Goal: Task Accomplishment & Management: Complete application form

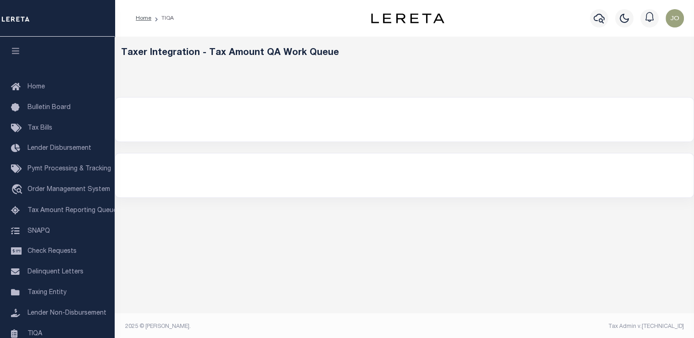
select select "200"
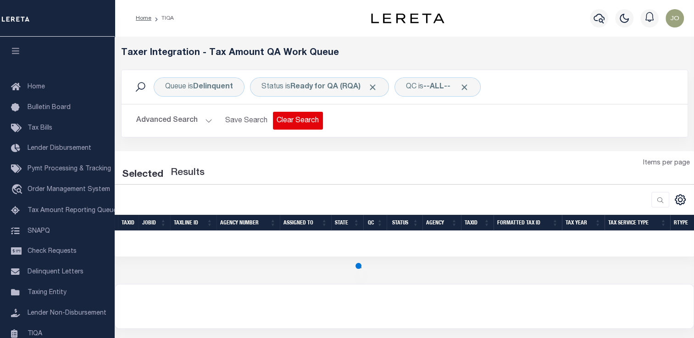
select select "200"
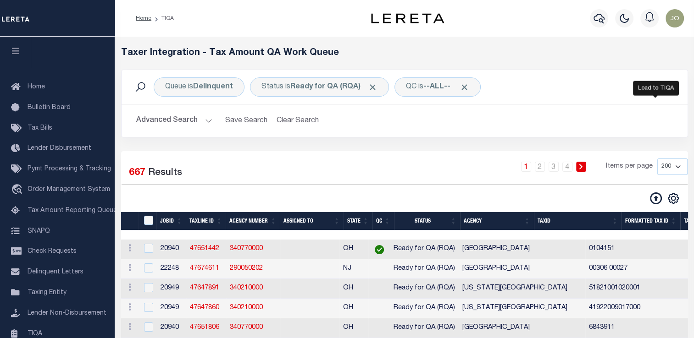
click at [658, 199] on icon at bounding box center [656, 199] width 12 height 12
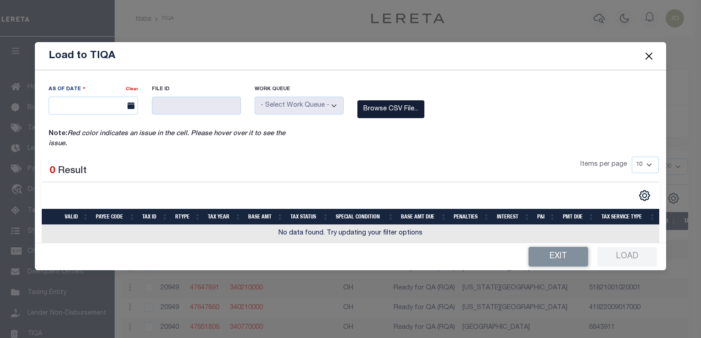
click at [366, 108] on label "Browse CSV File..." at bounding box center [390, 109] width 67 height 18
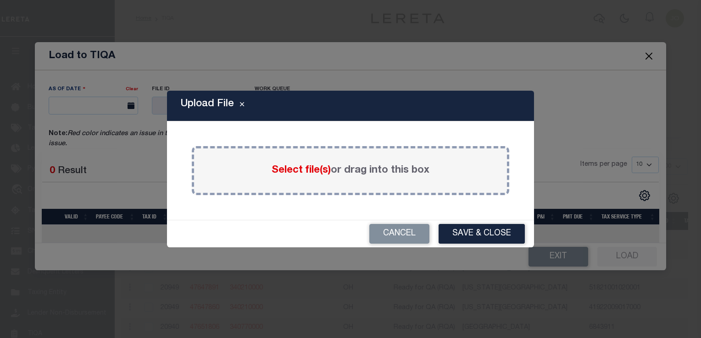
click at [305, 166] on span "Select file(s)" at bounding box center [300, 171] width 59 height 10
click at [0, 0] on input "Select file(s) or drag into this box" at bounding box center [0, 0] width 0 height 0
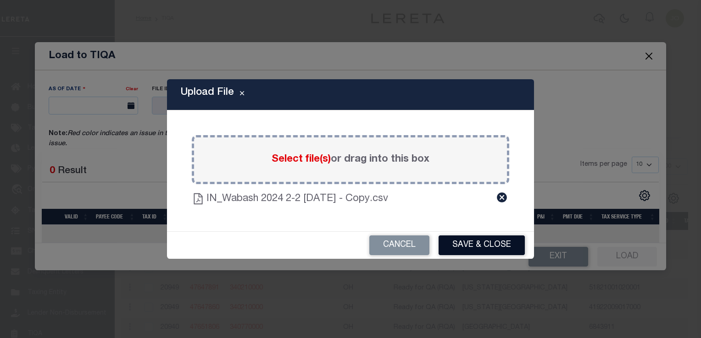
click at [458, 243] on button "Save & Close" at bounding box center [481, 246] width 86 height 20
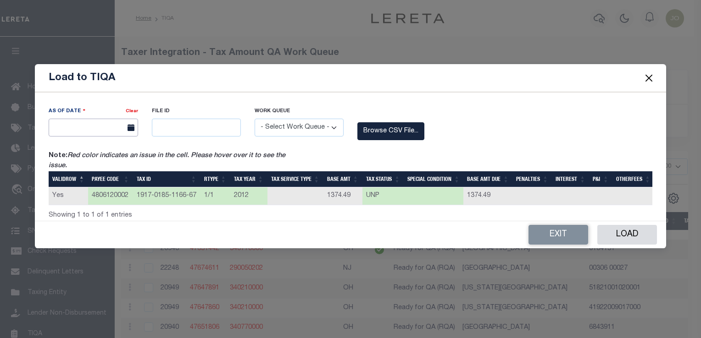
click at [80, 126] on input "text" at bounding box center [93, 128] width 89 height 18
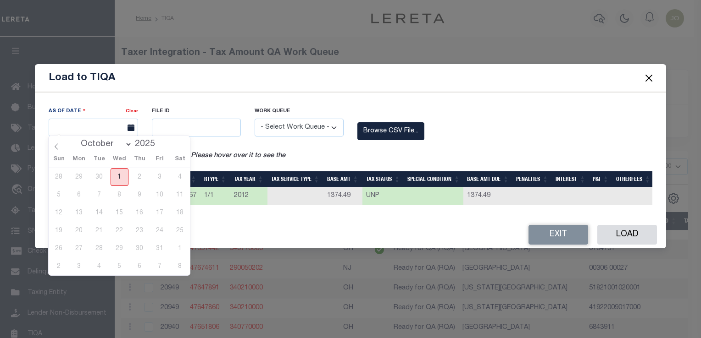
click at [118, 177] on span "1" at bounding box center [119, 177] width 18 height 18
type input "[DATE]"
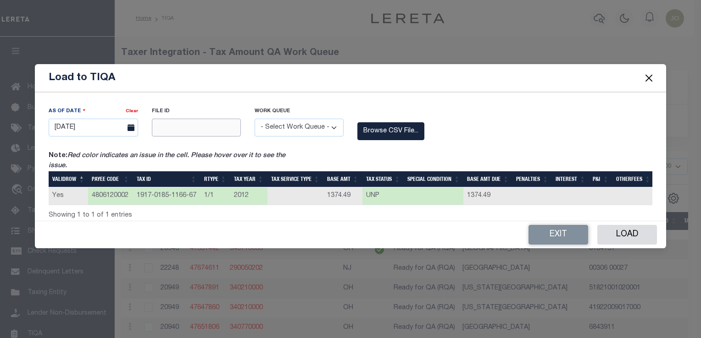
click at [157, 126] on input "text" at bounding box center [196, 128] width 89 height 18
type input "123212"
click at [614, 240] on button "Load" at bounding box center [627, 235] width 60 height 20
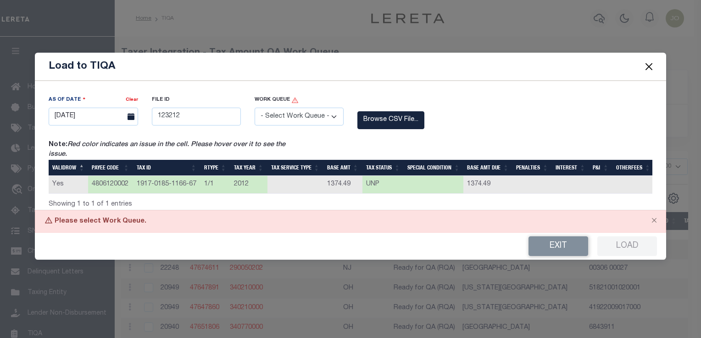
click at [279, 119] on select "- Select Work Queue - Delinquent Escrow" at bounding box center [298, 117] width 89 height 18
select select "DEL"
click at [254, 108] on select "- Select Work Queue - Delinquent Escrow" at bounding box center [298, 117] width 89 height 18
click at [610, 246] on button "Load" at bounding box center [627, 247] width 60 height 20
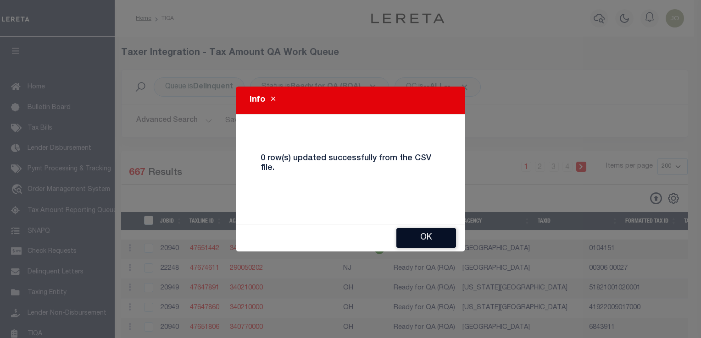
click at [408, 236] on button "Ok" at bounding box center [426, 238] width 60 height 20
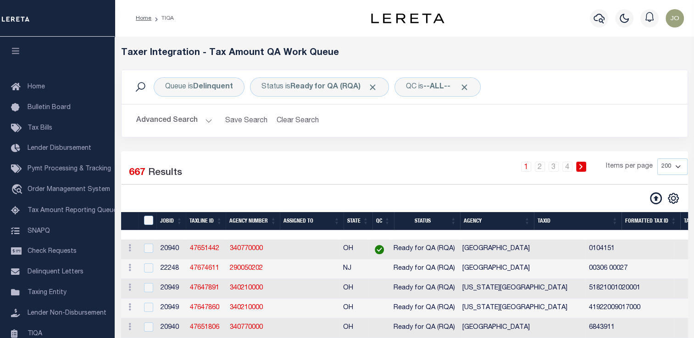
click at [657, 204] on icon at bounding box center [656, 199] width 12 height 12
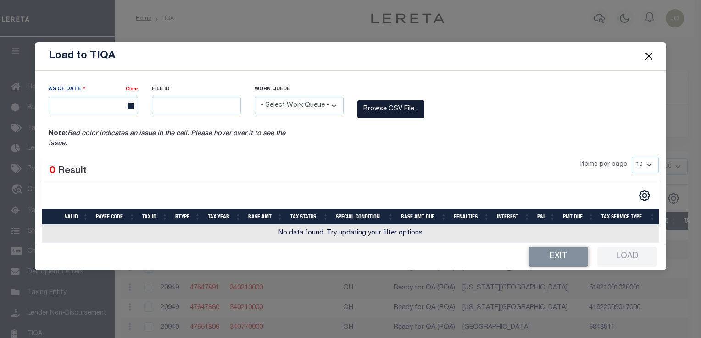
click at [381, 116] on label "Browse CSV File..." at bounding box center [390, 109] width 67 height 18
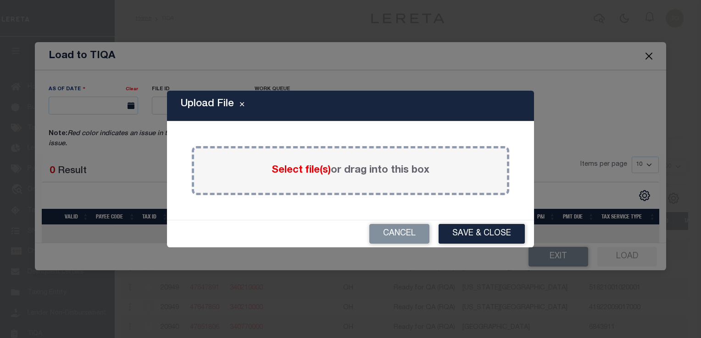
click at [295, 168] on span "Select file(s)" at bounding box center [300, 171] width 59 height 10
click at [0, 0] on input "Select file(s) or drag into this box" at bounding box center [0, 0] width 0 height 0
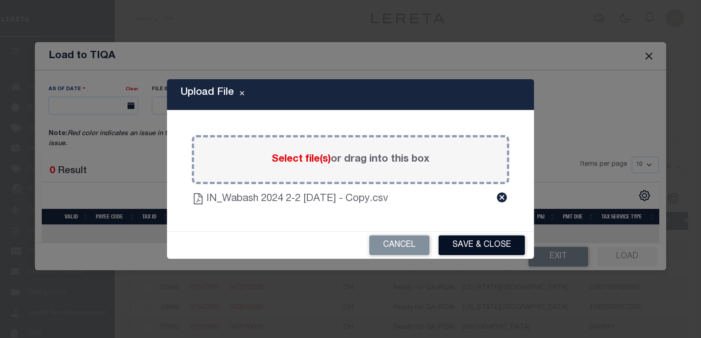
click at [446, 241] on button "Save & Close" at bounding box center [481, 246] width 86 height 20
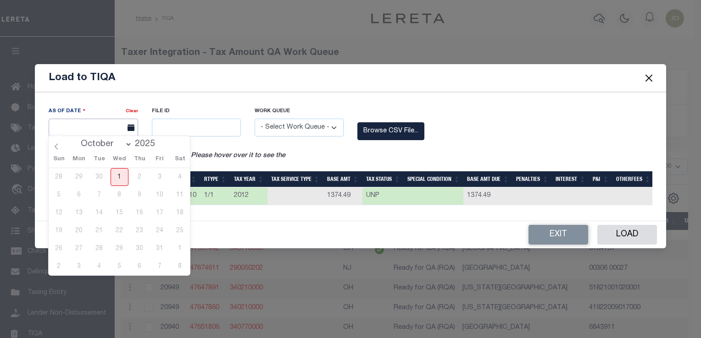
click at [118, 126] on input "text" at bounding box center [93, 128] width 89 height 18
click at [116, 173] on span "1" at bounding box center [119, 177] width 18 height 18
type input "[DATE]"
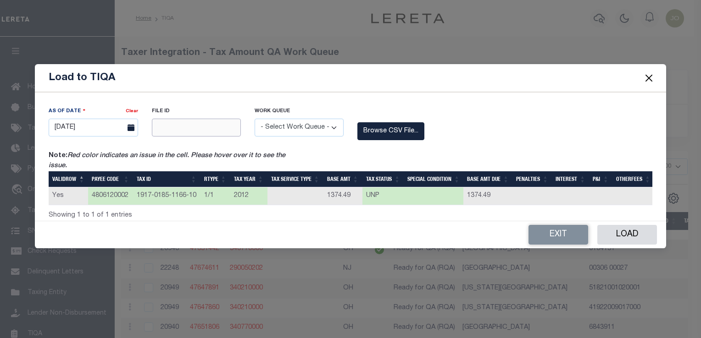
click at [167, 125] on input "text" at bounding box center [196, 128] width 89 height 18
type input "112233"
click at [276, 124] on select "- Select Work Queue - Delinquent Escrow" at bounding box center [298, 128] width 89 height 18
select select "DEL"
click at [254, 119] on select "- Select Work Queue - Delinquent Escrow" at bounding box center [298, 128] width 89 height 18
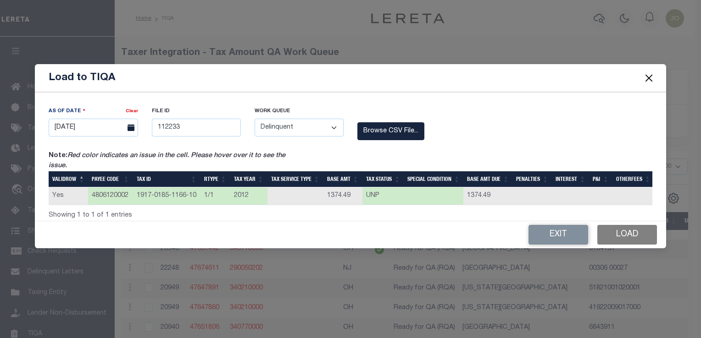
click at [615, 235] on button "Load" at bounding box center [627, 235] width 60 height 20
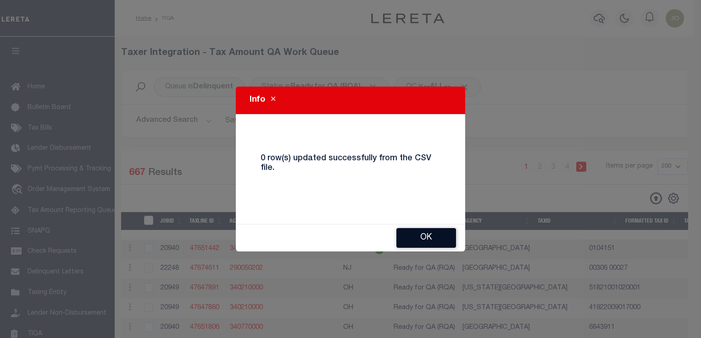
click at [416, 235] on button "Ok" at bounding box center [426, 238] width 60 height 20
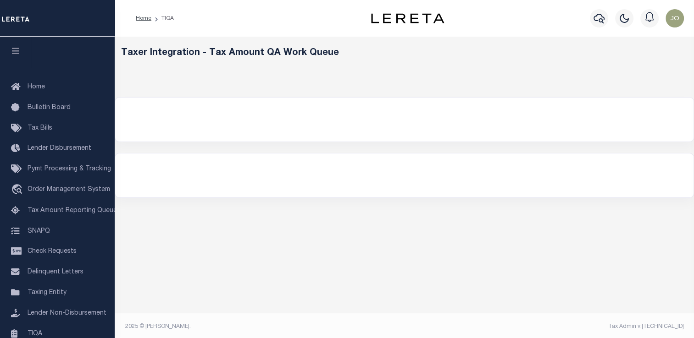
select select "200"
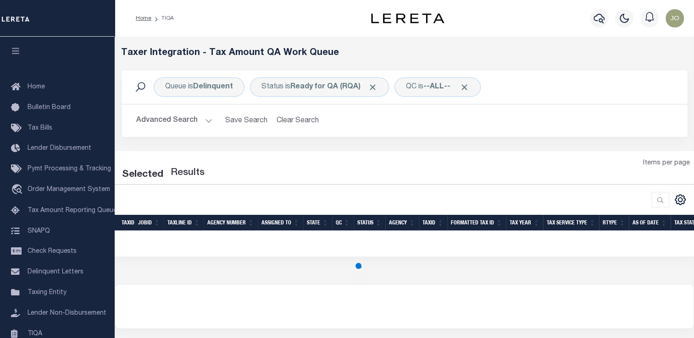
select select "200"
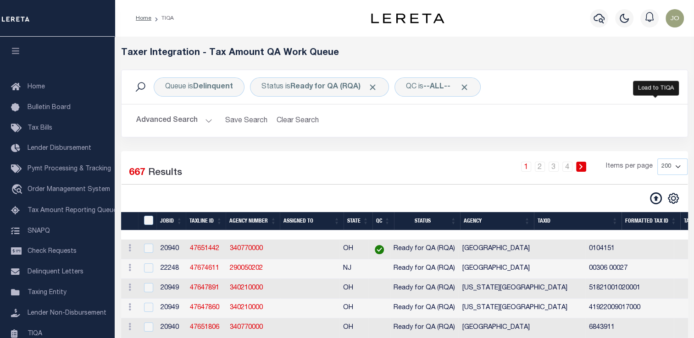
click at [651, 201] on icon at bounding box center [656, 199] width 12 height 12
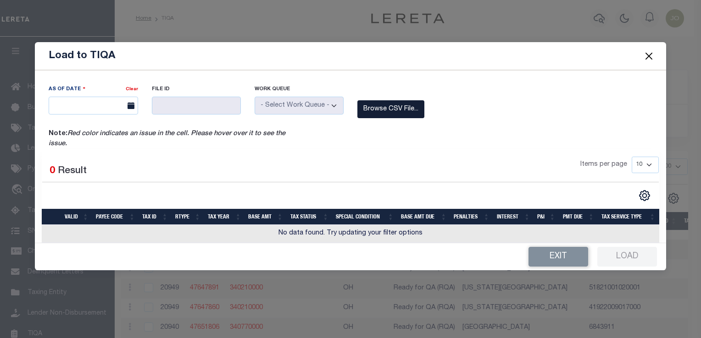
click at [375, 114] on label "Browse CSV File..." at bounding box center [390, 109] width 67 height 18
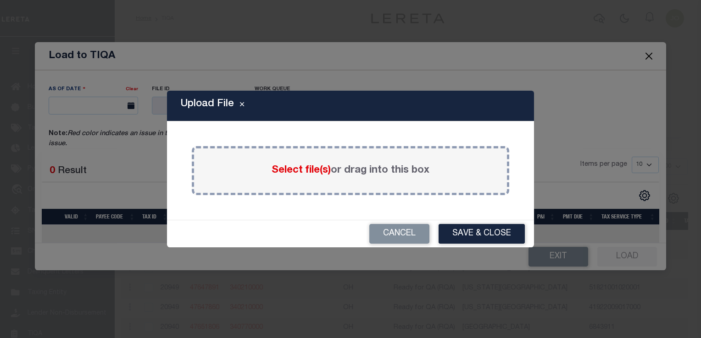
click at [280, 166] on span "Select file(s)" at bounding box center [300, 171] width 59 height 10
click at [0, 0] on input "Select file(s) or drag into this box" at bounding box center [0, 0] width 0 height 0
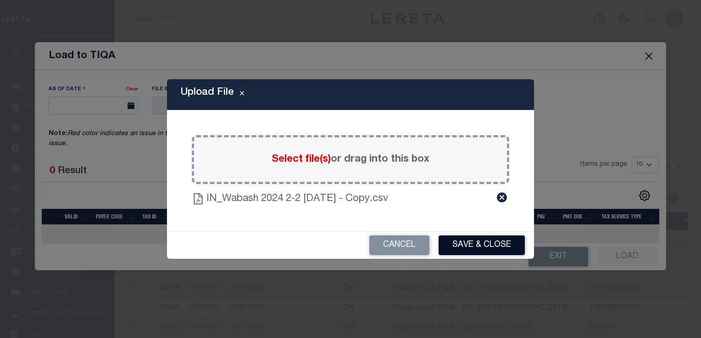
click at [458, 248] on button "Save & Close" at bounding box center [481, 246] width 86 height 20
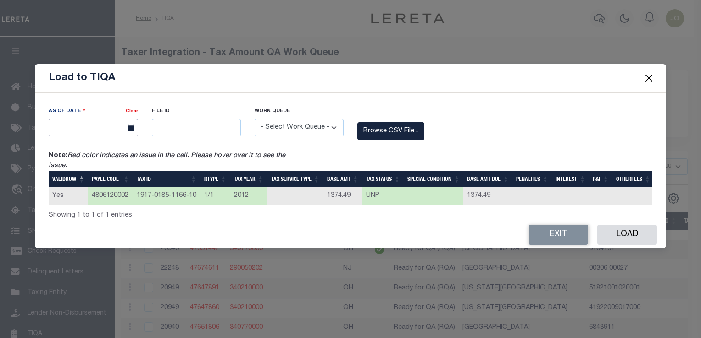
click at [83, 130] on input "text" at bounding box center [93, 128] width 89 height 18
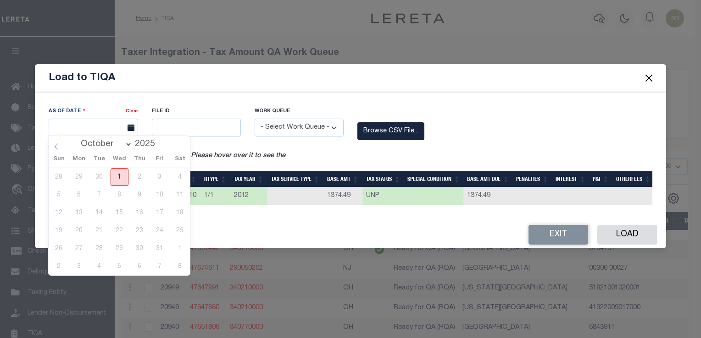
click at [121, 181] on span "1" at bounding box center [119, 177] width 18 height 18
type input "[DATE]"
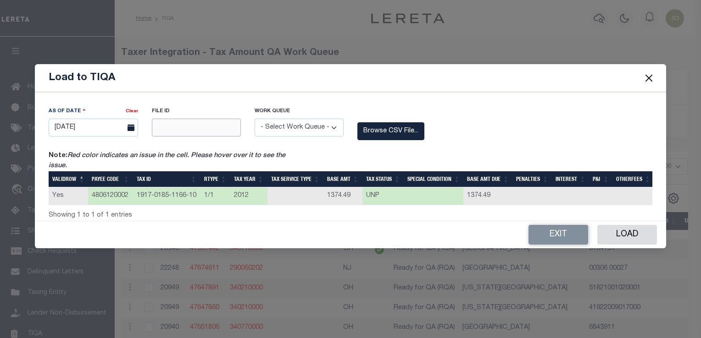
click at [166, 130] on input "text" at bounding box center [196, 128] width 89 height 18
type input "112233"
click at [284, 130] on select "- Select Work Queue - Delinquent Escrow" at bounding box center [298, 128] width 89 height 18
select select "DEL"
click at [254, 119] on select "- Select Work Queue - Delinquent Escrow" at bounding box center [298, 128] width 89 height 18
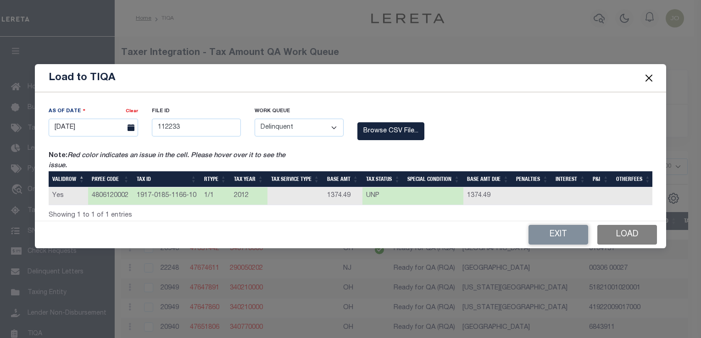
click at [612, 240] on button "Load" at bounding box center [627, 235] width 60 height 20
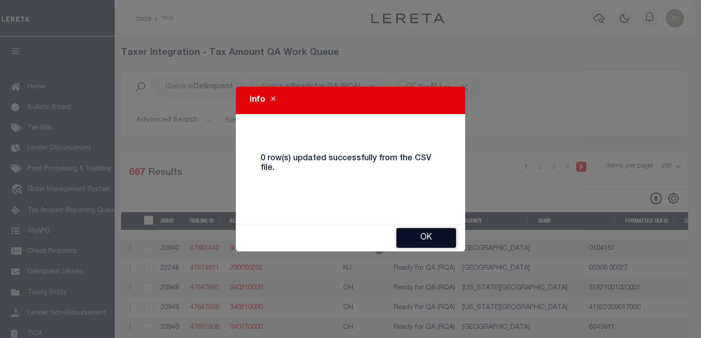
click at [439, 244] on button "Ok" at bounding box center [426, 238] width 60 height 20
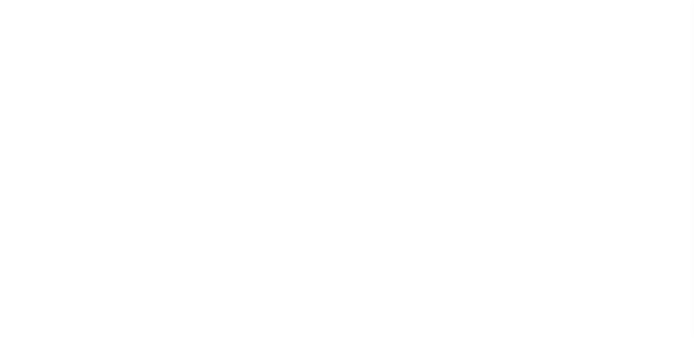
select select "200"
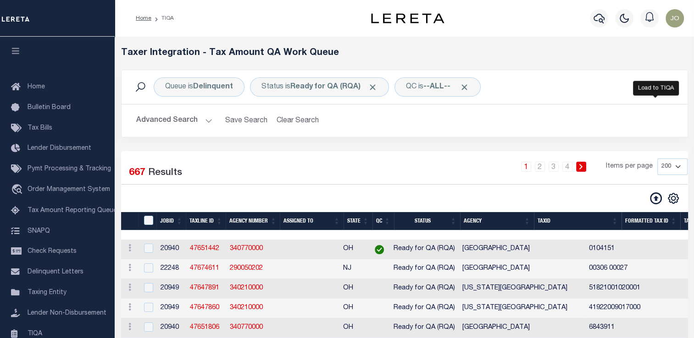
click at [658, 199] on icon at bounding box center [656, 199] width 12 height 12
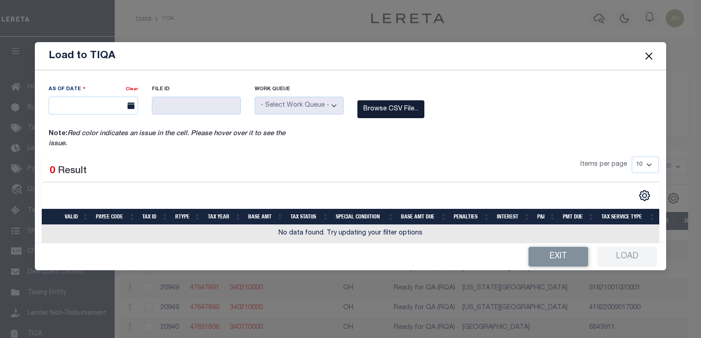
click at [397, 111] on label "Browse CSV File..." at bounding box center [390, 109] width 67 height 18
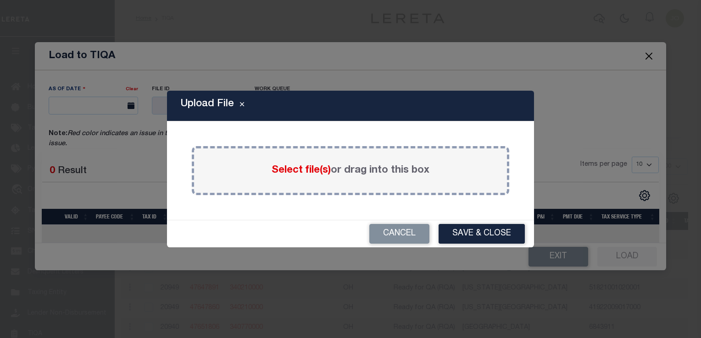
click at [248, 171] on div "Select file(s) or drag into this box" at bounding box center [350, 170] width 317 height 49
click at [293, 174] on span "Select file(s)" at bounding box center [300, 171] width 59 height 10
click at [0, 0] on input "Select file(s) or drag into this box" at bounding box center [0, 0] width 0 height 0
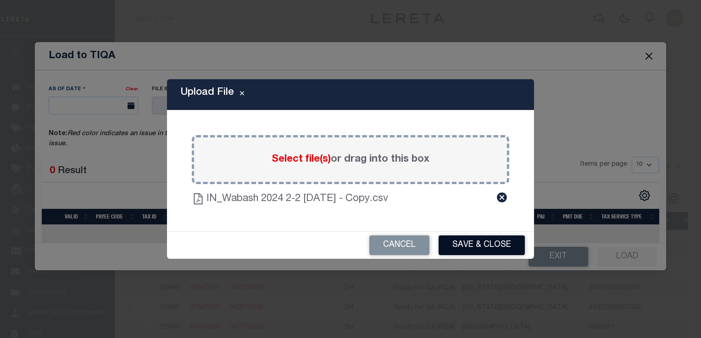
click at [464, 251] on button "Save & Close" at bounding box center [481, 246] width 86 height 20
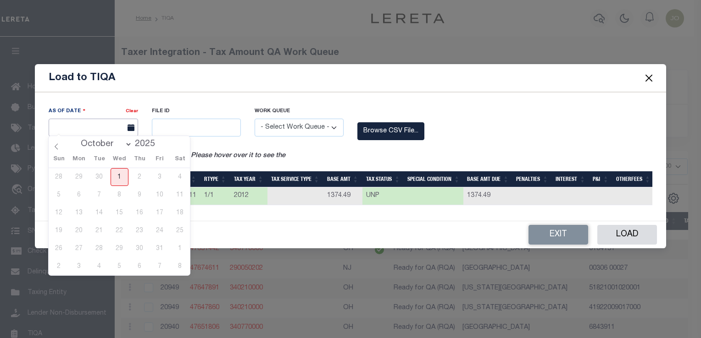
click at [105, 127] on input "text" at bounding box center [93, 128] width 89 height 18
click at [121, 173] on span "1" at bounding box center [119, 177] width 18 height 18
type input "[DATE]"
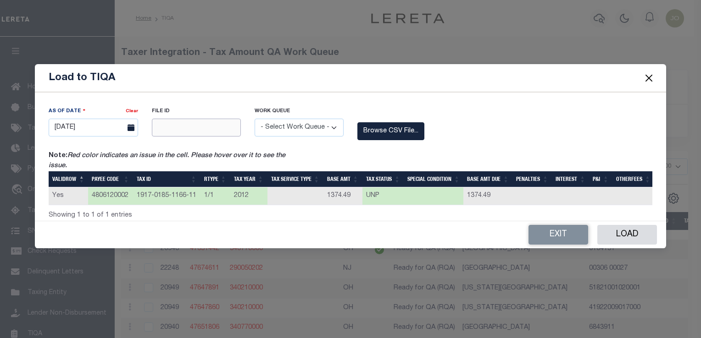
click at [159, 127] on input "text" at bounding box center [196, 128] width 89 height 18
type input "123212"
click at [286, 127] on select "- Select Work Queue - Delinquent Escrow" at bounding box center [298, 128] width 89 height 18
select select "DEL"
click at [254, 119] on select "- Select Work Queue - Delinquent Escrow" at bounding box center [298, 128] width 89 height 18
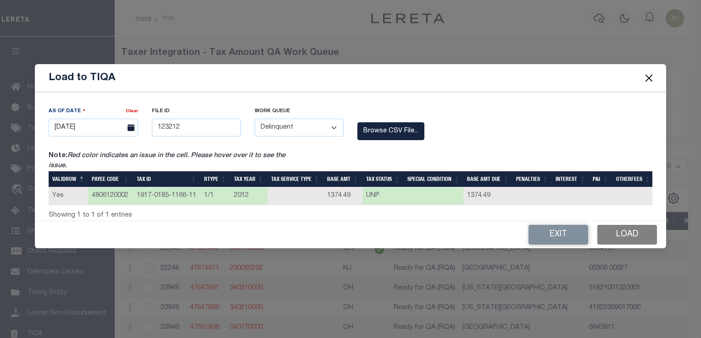
click at [618, 240] on button "Load" at bounding box center [627, 235] width 60 height 20
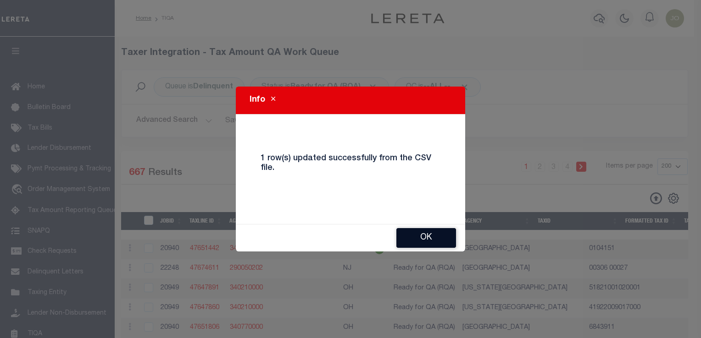
click at [412, 241] on button "Ok" at bounding box center [426, 238] width 60 height 20
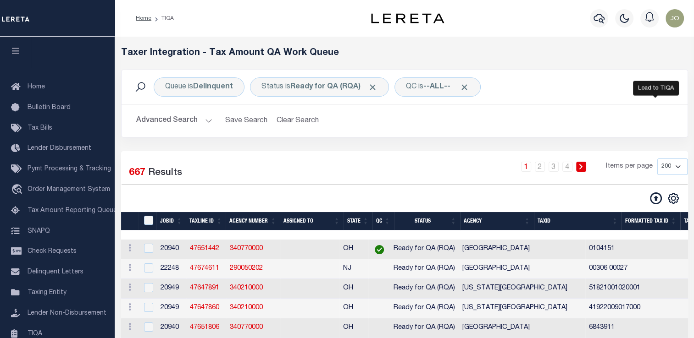
click at [653, 197] on icon at bounding box center [656, 199] width 12 height 12
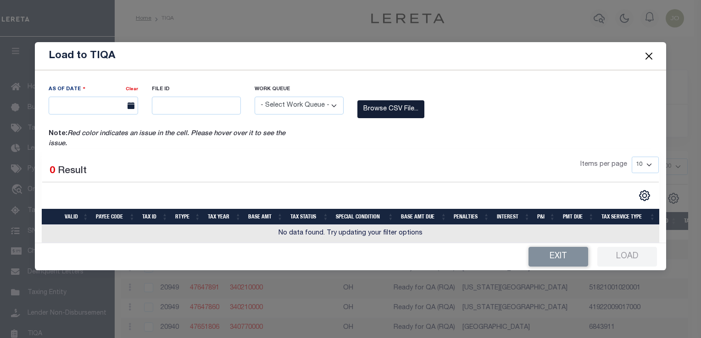
click at [394, 111] on label "Browse CSV File..." at bounding box center [390, 109] width 67 height 18
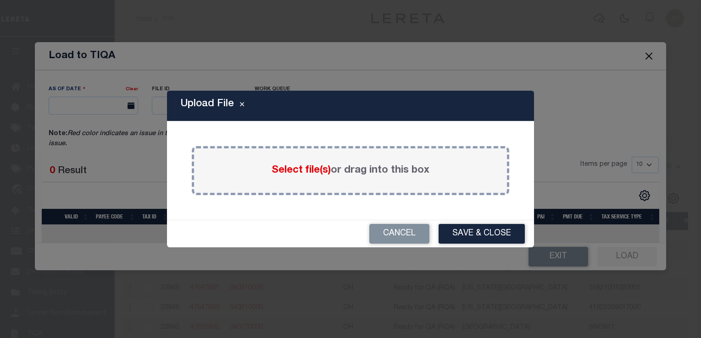
click at [261, 166] on div "Select file(s) or drag into this box" at bounding box center [350, 170] width 317 height 49
click at [292, 175] on span "Select file(s)" at bounding box center [300, 171] width 59 height 10
click at [0, 0] on input "Select file(s) or drag into this box" at bounding box center [0, 0] width 0 height 0
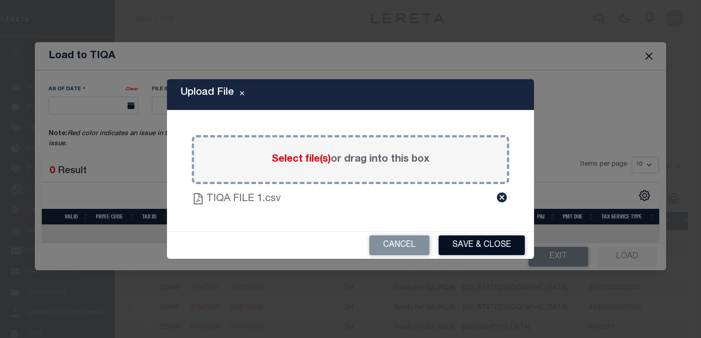
click at [458, 239] on button "Save & Close" at bounding box center [481, 246] width 86 height 20
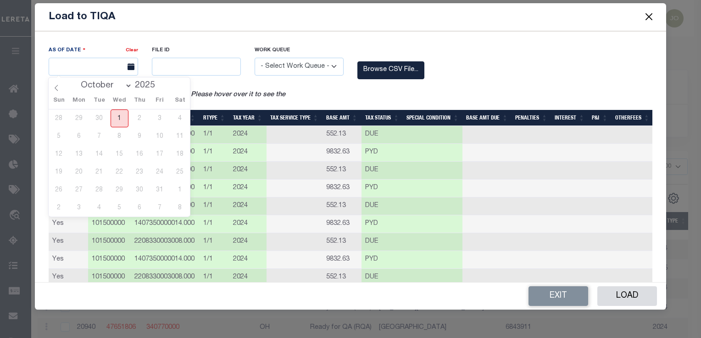
click at [123, 118] on span "1" at bounding box center [119, 119] width 18 height 18
type input "[DATE]"
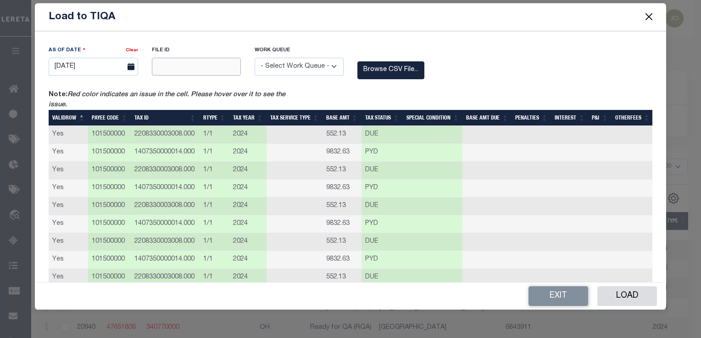
click at [166, 71] on input "text" at bounding box center [196, 67] width 89 height 18
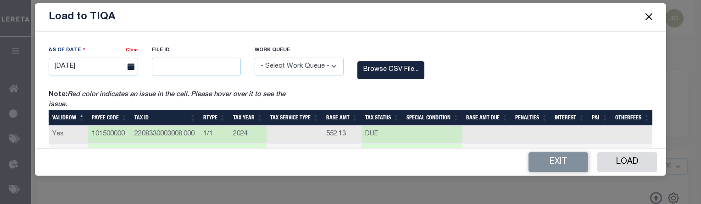
click at [273, 69] on select "- Select Work Queue - Delinquent Escrow" at bounding box center [298, 67] width 89 height 18
drag, startPoint x: 220, startPoint y: 72, endPoint x: 265, endPoint y: 66, distance: 46.2
click at [220, 72] on input "text" at bounding box center [196, 67] width 89 height 18
click at [265, 66] on select "- Select Work Queue - Delinquent Escrow" at bounding box center [298, 67] width 89 height 18
click at [216, 65] on input "text" at bounding box center [196, 67] width 89 height 18
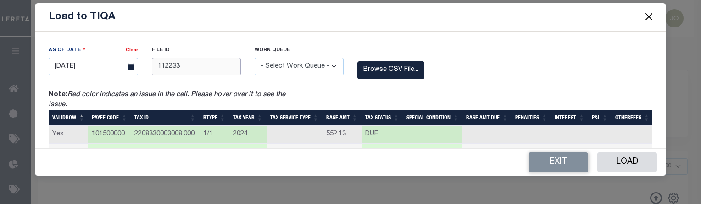
drag, startPoint x: 188, startPoint y: 68, endPoint x: 207, endPoint y: 41, distance: 32.3
click at [188, 68] on input "112233" at bounding box center [196, 67] width 89 height 18
type input "123212"
click at [208, 39] on div "As Of Date Clear 10/01/2025 File ID 123212 Work Queue" at bounding box center [350, 89] width 630 height 117
click at [266, 67] on select "- Select Work Queue - Delinquent Escrow" at bounding box center [298, 67] width 89 height 18
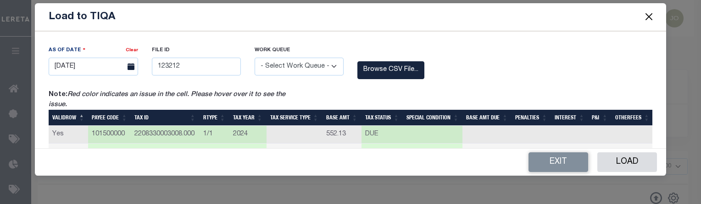
select select "DEL"
click at [254, 58] on select "- Select Work Queue - Delinquent Escrow" at bounding box center [298, 67] width 89 height 18
click at [614, 165] on button "Load" at bounding box center [627, 163] width 60 height 20
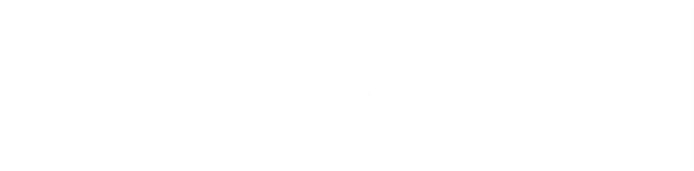
select select "200"
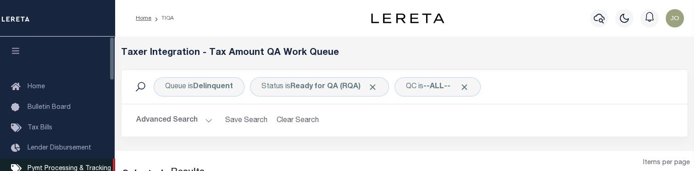
select select "200"
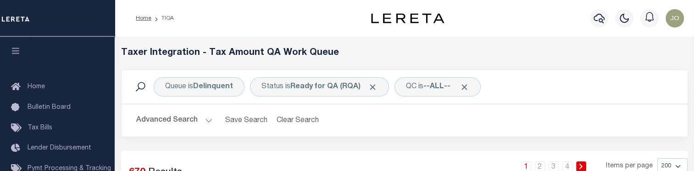
scroll to position [138, 0]
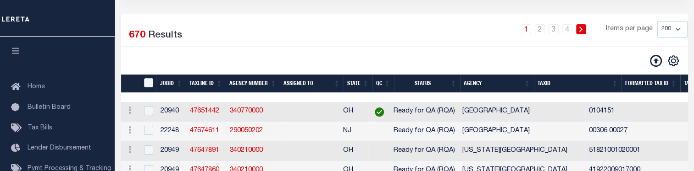
click at [655, 63] on icon at bounding box center [656, 61] width 12 height 12
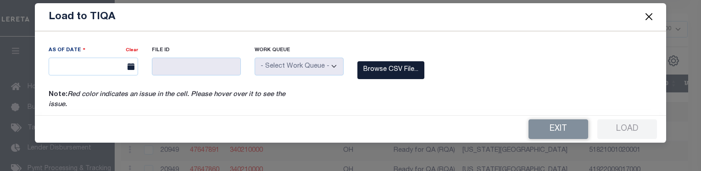
click at [392, 72] on label "Browse CSV File..." at bounding box center [390, 70] width 67 height 18
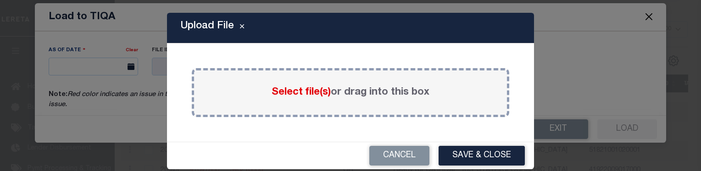
click at [280, 94] on span "Select file(s)" at bounding box center [300, 93] width 59 height 10
click at [0, 0] on input "Select file(s) or drag into this box" at bounding box center [0, 0] width 0 height 0
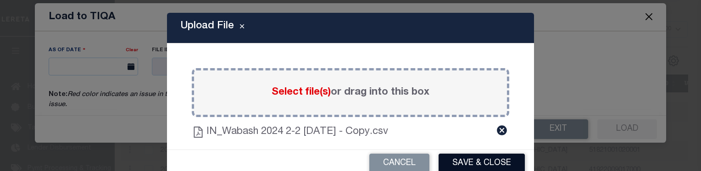
click at [484, 167] on button "Save & Close" at bounding box center [481, 164] width 86 height 20
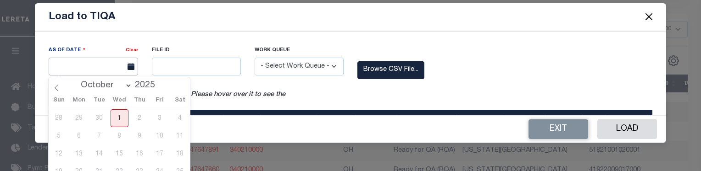
click at [116, 66] on input "text" at bounding box center [93, 67] width 89 height 18
click at [116, 114] on span "1" at bounding box center [119, 119] width 18 height 18
type input "[DATE]"
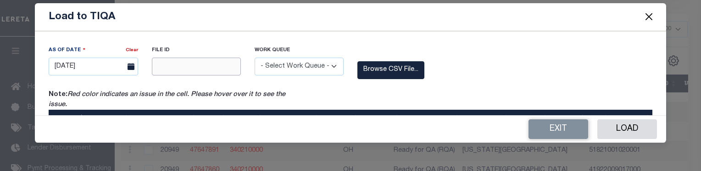
click at [154, 73] on input "text" at bounding box center [196, 67] width 89 height 18
type input "123212"
click at [281, 75] on select "- Select Work Queue - Delinquent Escrow" at bounding box center [298, 67] width 89 height 18
select select "DEL"
click at [254, 58] on select "- Select Work Queue - Delinquent Escrow" at bounding box center [298, 67] width 89 height 18
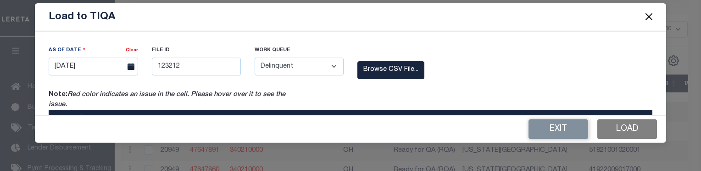
click at [618, 134] on button "Load" at bounding box center [627, 130] width 60 height 20
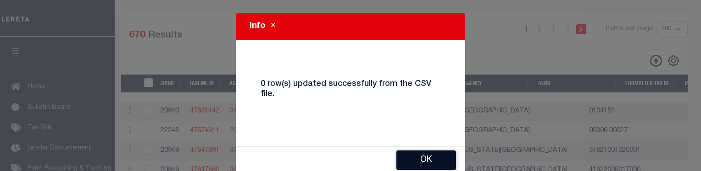
click at [398, 159] on button "Ok" at bounding box center [426, 161] width 60 height 20
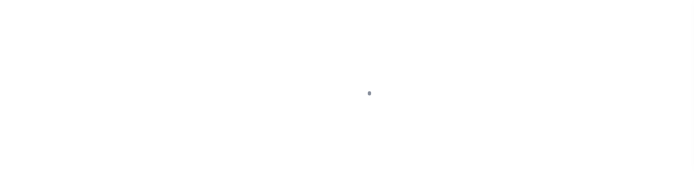
scroll to position [37, 0]
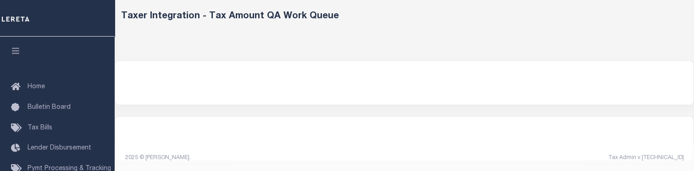
select select "200"
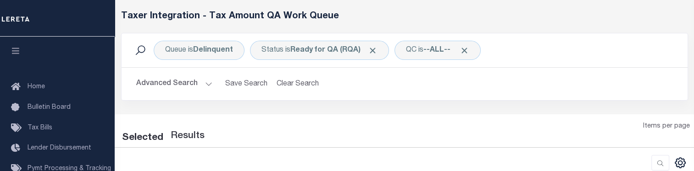
select select "200"
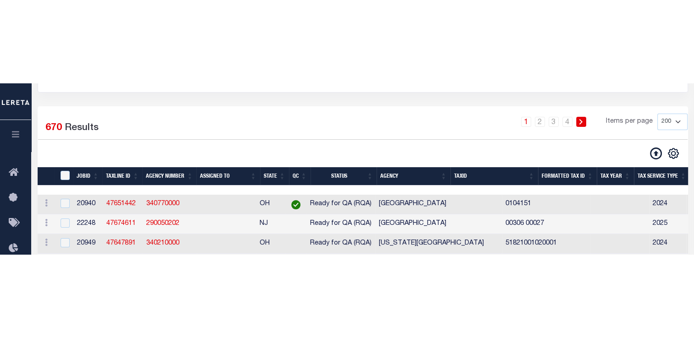
scroll to position [0, 0]
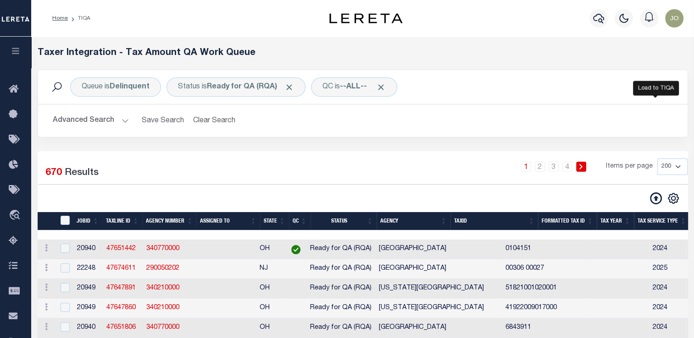
click at [655, 171] on icon at bounding box center [656, 199] width 12 height 12
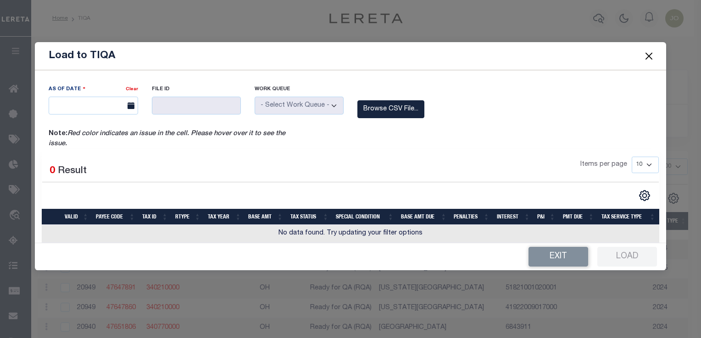
click at [403, 148] on div at bounding box center [479, 139] width 360 height 20
click at [402, 109] on label "Browse CSV File..." at bounding box center [390, 109] width 67 height 18
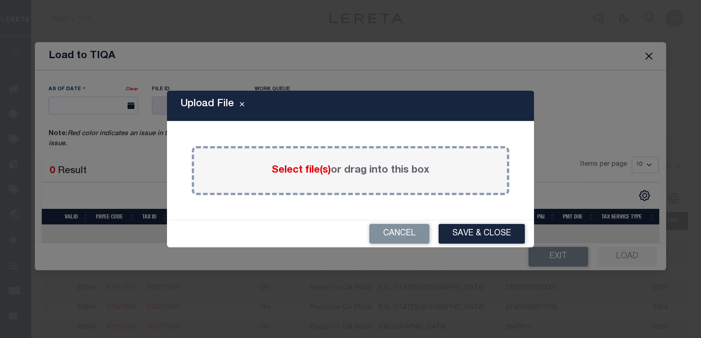
click at [265, 171] on div "Select file(s) or drag into this box" at bounding box center [350, 170] width 317 height 49
click at [287, 168] on span "Select file(s)" at bounding box center [300, 171] width 59 height 10
click at [0, 0] on input "Select file(s) or drag into this box" at bounding box center [0, 0] width 0 height 0
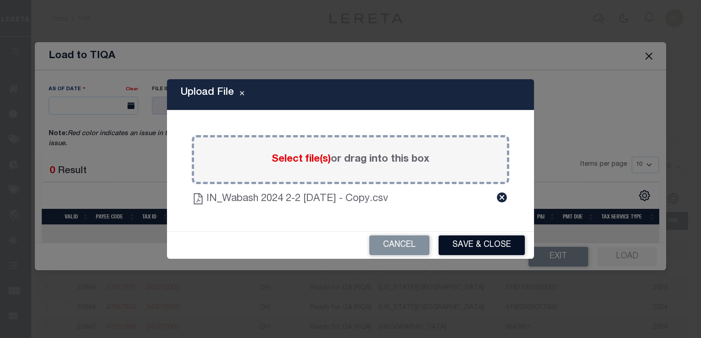
click at [468, 171] on button "Save & Close" at bounding box center [481, 246] width 86 height 20
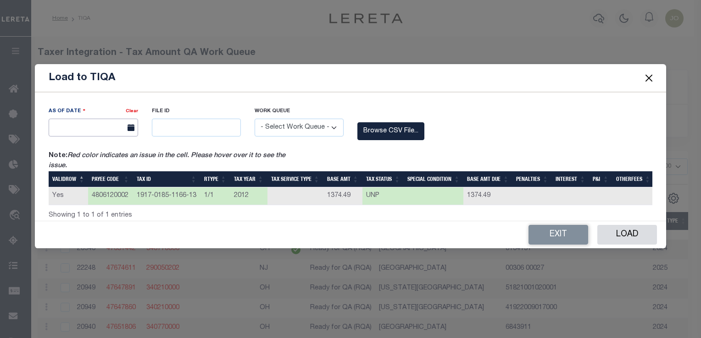
click at [114, 129] on input "text" at bounding box center [93, 128] width 89 height 18
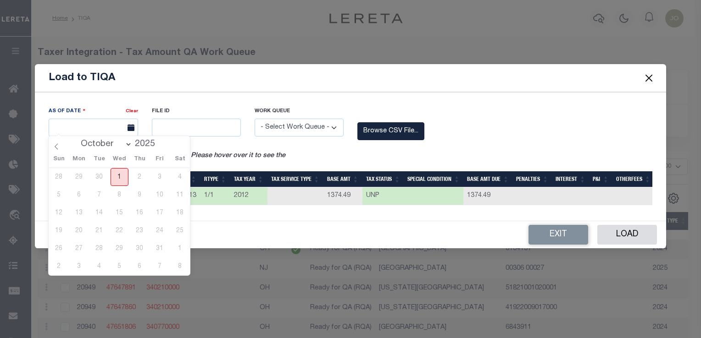
click at [121, 171] on span "1" at bounding box center [119, 177] width 18 height 18
type input "10/01/2025"
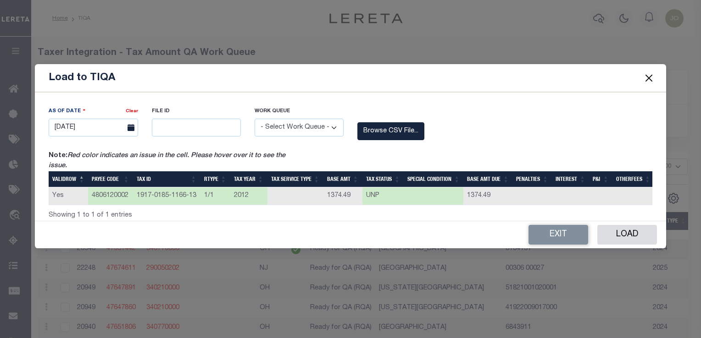
click at [171, 136] on div "File ID" at bounding box center [196, 128] width 103 height 45
click at [177, 127] on input "text" at bounding box center [196, 128] width 89 height 18
type input "123212"
click at [267, 123] on select "- Select Work Queue - Delinquent Escrow" at bounding box center [298, 128] width 89 height 18
select select "DEL"
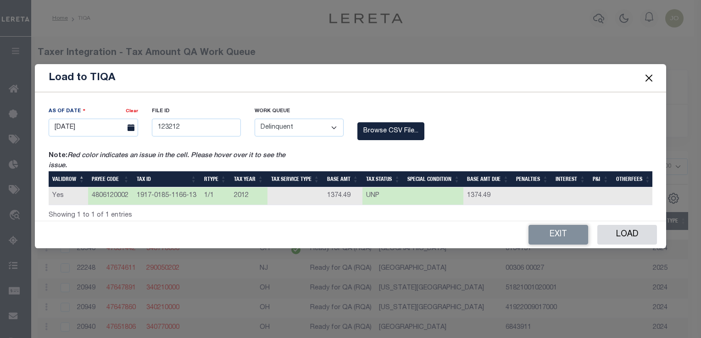
click at [254, 119] on select "- Select Work Queue - Delinquent Escrow" at bounding box center [298, 128] width 89 height 18
click at [610, 171] on button "Load" at bounding box center [627, 235] width 60 height 20
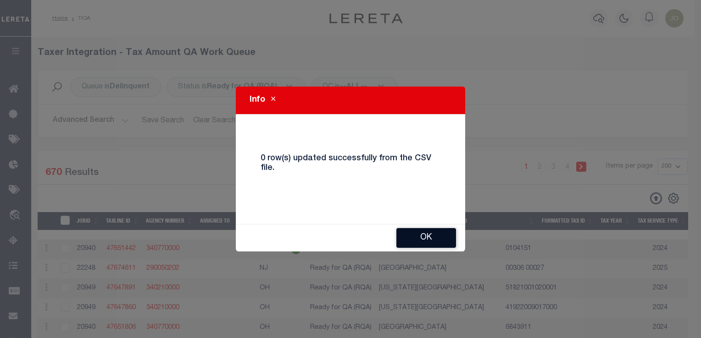
click at [438, 171] on button "Ok" at bounding box center [426, 238] width 60 height 20
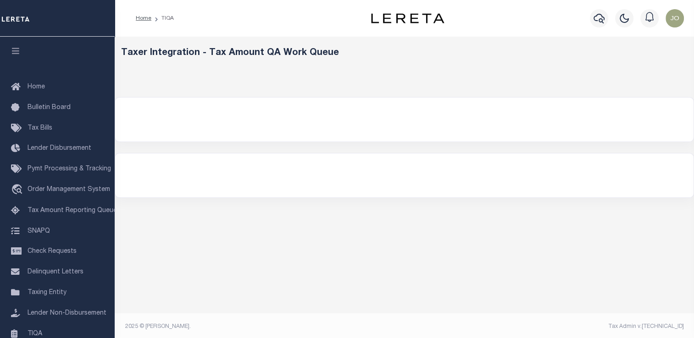
select select "200"
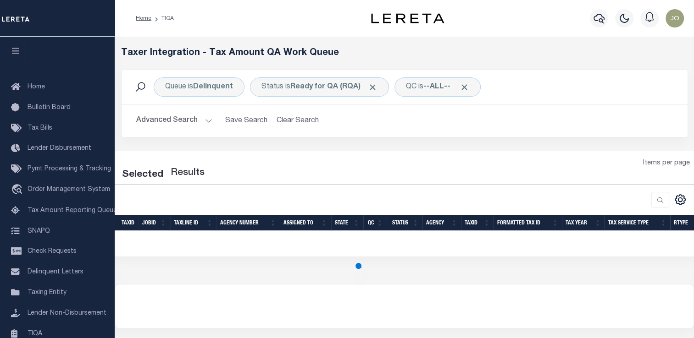
select select "200"
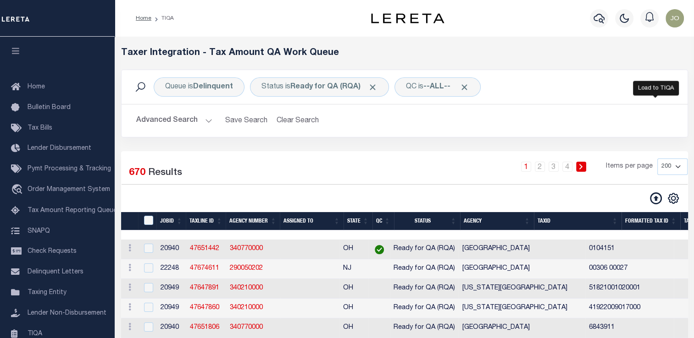
click at [650, 199] on icon at bounding box center [656, 199] width 12 height 12
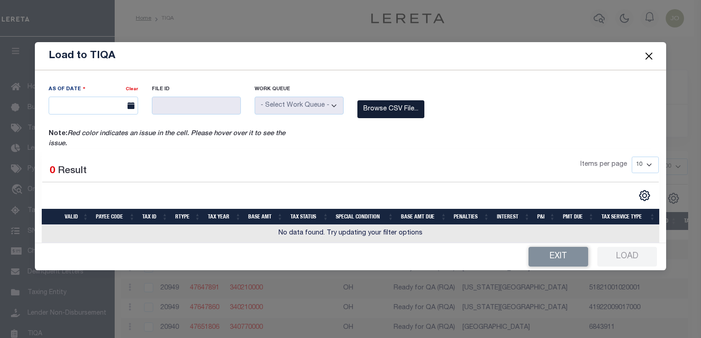
click at [362, 106] on label "Browse CSV File..." at bounding box center [390, 109] width 67 height 18
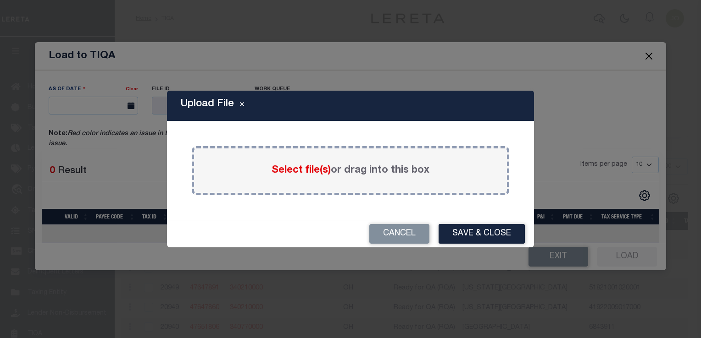
click at [284, 173] on span "Select file(s)" at bounding box center [300, 171] width 59 height 10
click at [0, 0] on input "Select file(s) or drag into this box" at bounding box center [0, 0] width 0 height 0
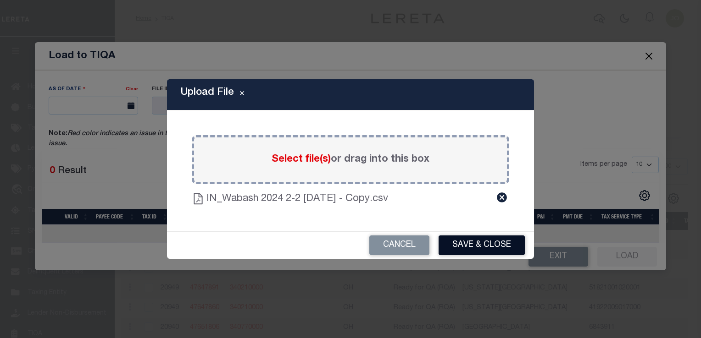
click at [481, 243] on button "Save & Close" at bounding box center [481, 246] width 86 height 20
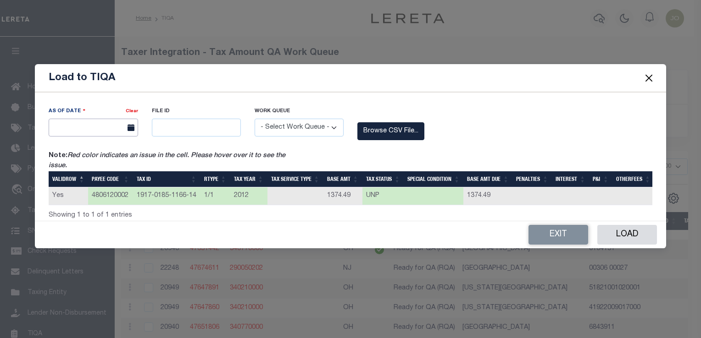
click at [116, 129] on input "text" at bounding box center [93, 128] width 89 height 18
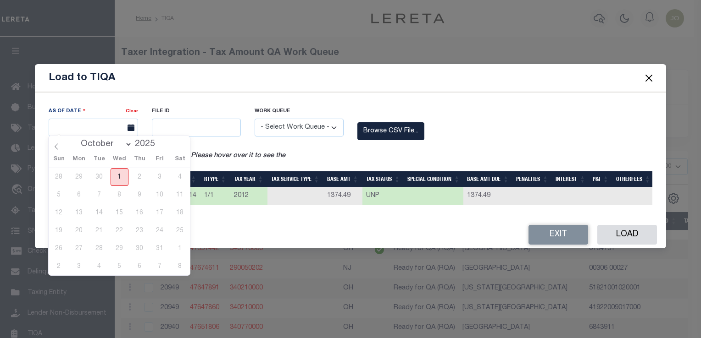
click at [120, 173] on span "1" at bounding box center [119, 177] width 18 height 18
type input "[DATE]"
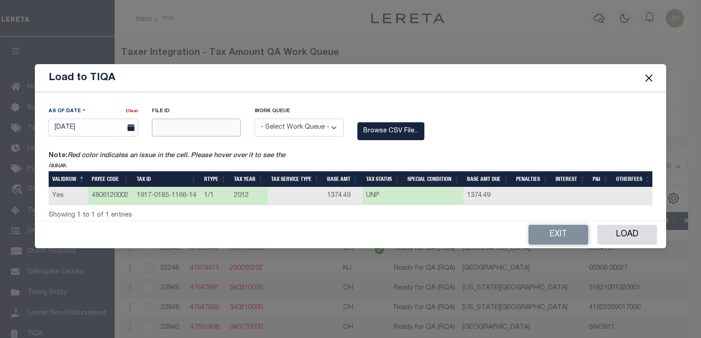
click at [172, 128] on input "text" at bounding box center [196, 128] width 89 height 18
type input "123212"
click at [280, 126] on select "- Select Work Queue - Delinquent Escrow" at bounding box center [298, 128] width 89 height 18
select select "DEL"
click at [254, 119] on select "- Select Work Queue - Delinquent Escrow" at bounding box center [298, 128] width 89 height 18
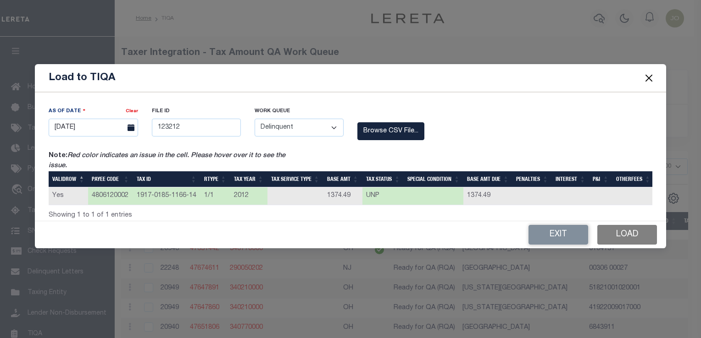
click at [622, 239] on button "Load" at bounding box center [627, 235] width 60 height 20
